Goal: Task Accomplishment & Management: Manage account settings

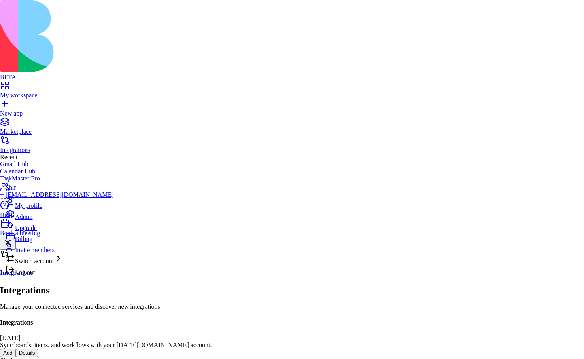
click at [82, 168] on div "Calendar Hub" at bounding box center [292, 171] width 584 height 7
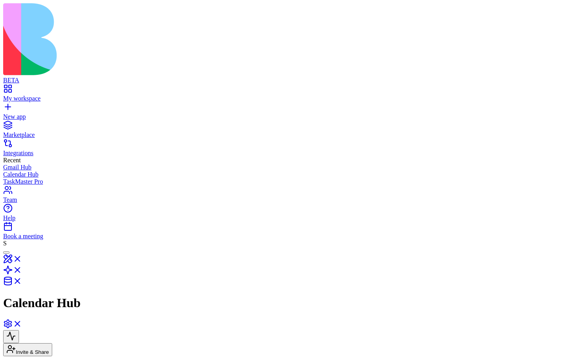
click at [49, 88] on link "My workspace" at bounding box center [292, 95] width 578 height 14
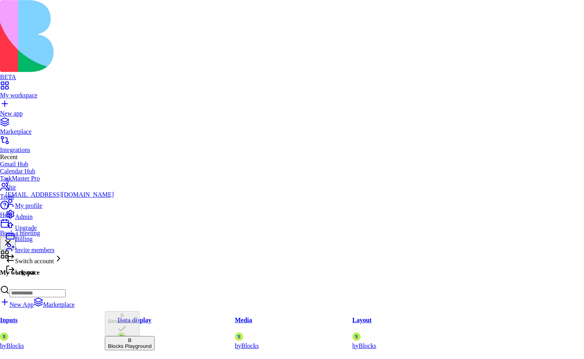
click at [53, 264] on span "Switch account" at bounding box center [34, 261] width 39 height 7
click at [128, 337] on span "B" at bounding box center [130, 340] width 4 height 6
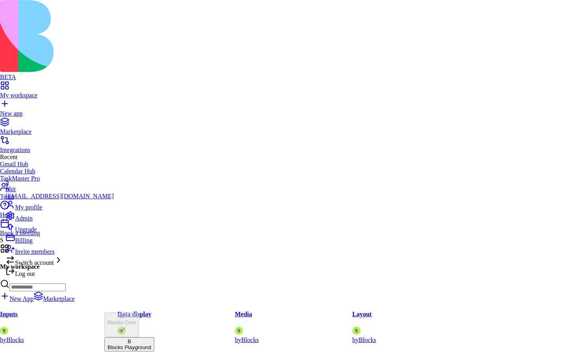
scroll to position [9, 0]
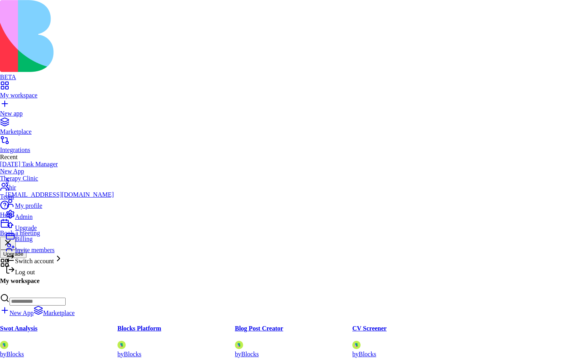
click at [25, 242] on span "Billing" at bounding box center [23, 238] width 17 height 7
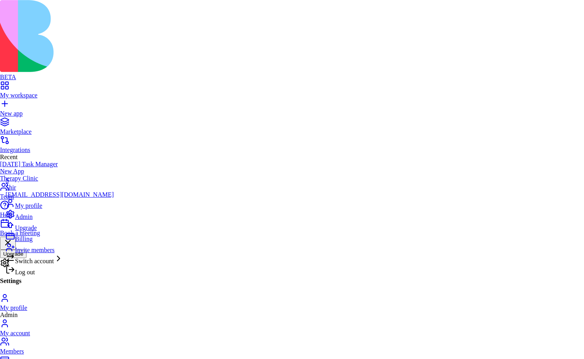
click at [63, 276] on div "Log out" at bounding box center [60, 270] width 108 height 11
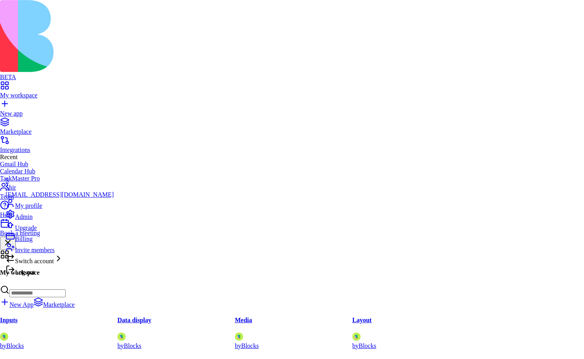
click at [33, 275] on span "Log out" at bounding box center [25, 272] width 20 height 7
